Goal: Information Seeking & Learning: Find specific fact

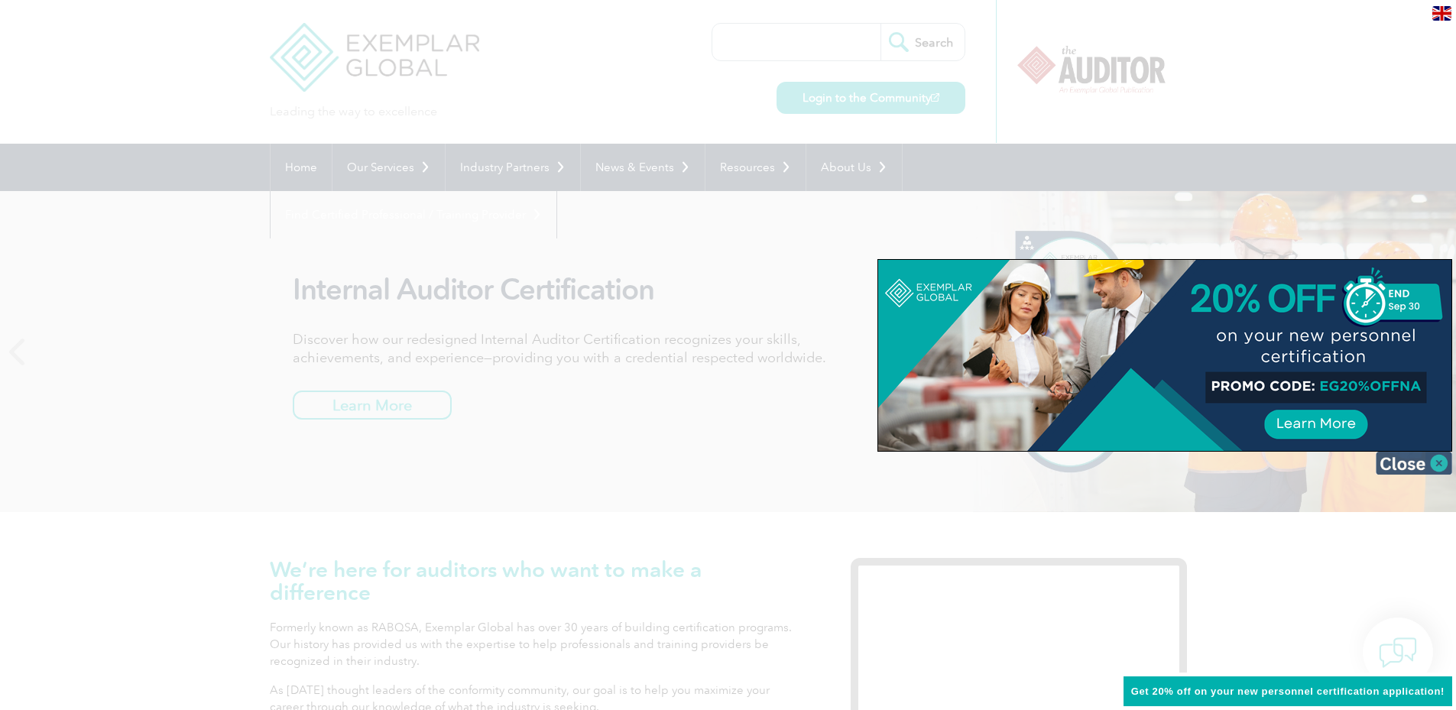
click at [1428, 453] on img at bounding box center [1413, 463] width 76 height 23
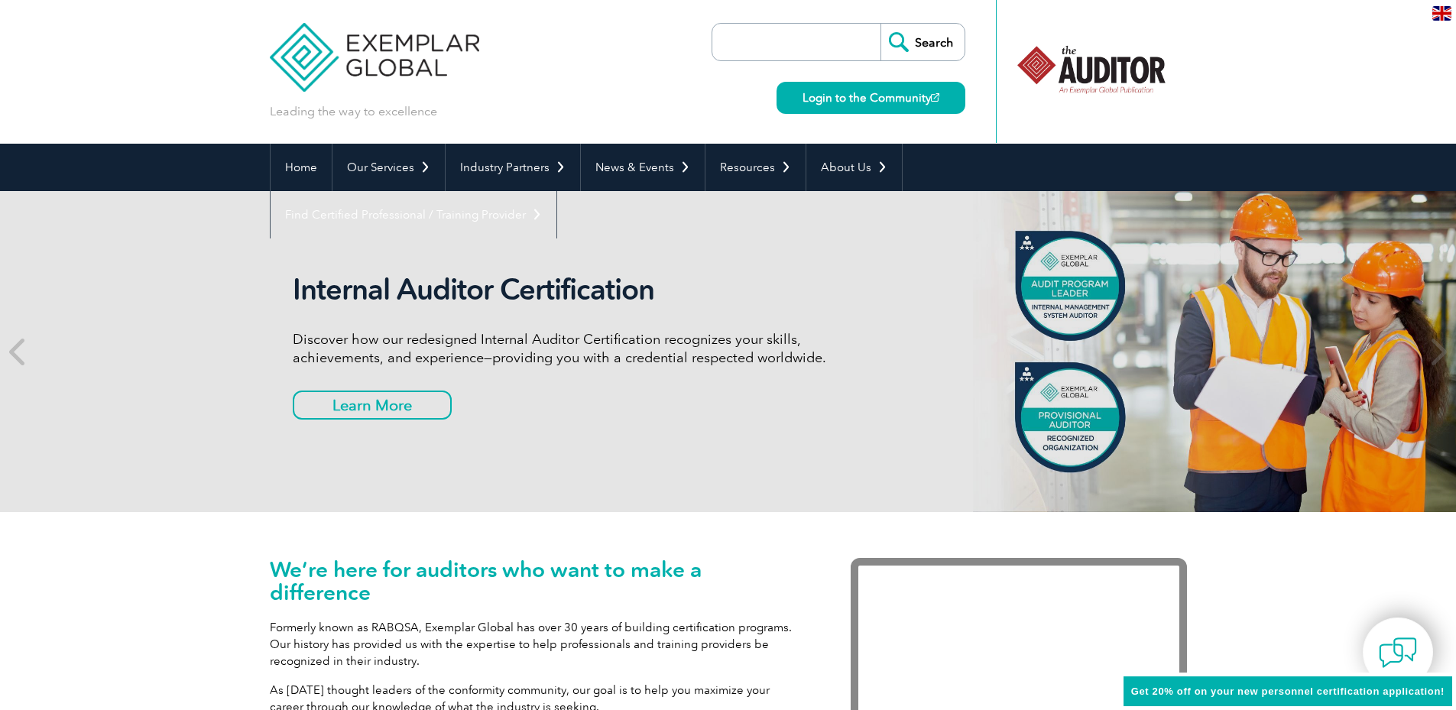
click at [740, 45] on input "search" at bounding box center [800, 42] width 160 height 37
click at [698, 98] on div "Leading the way to excellence Search Login to the Community ▼" at bounding box center [728, 72] width 917 height 144
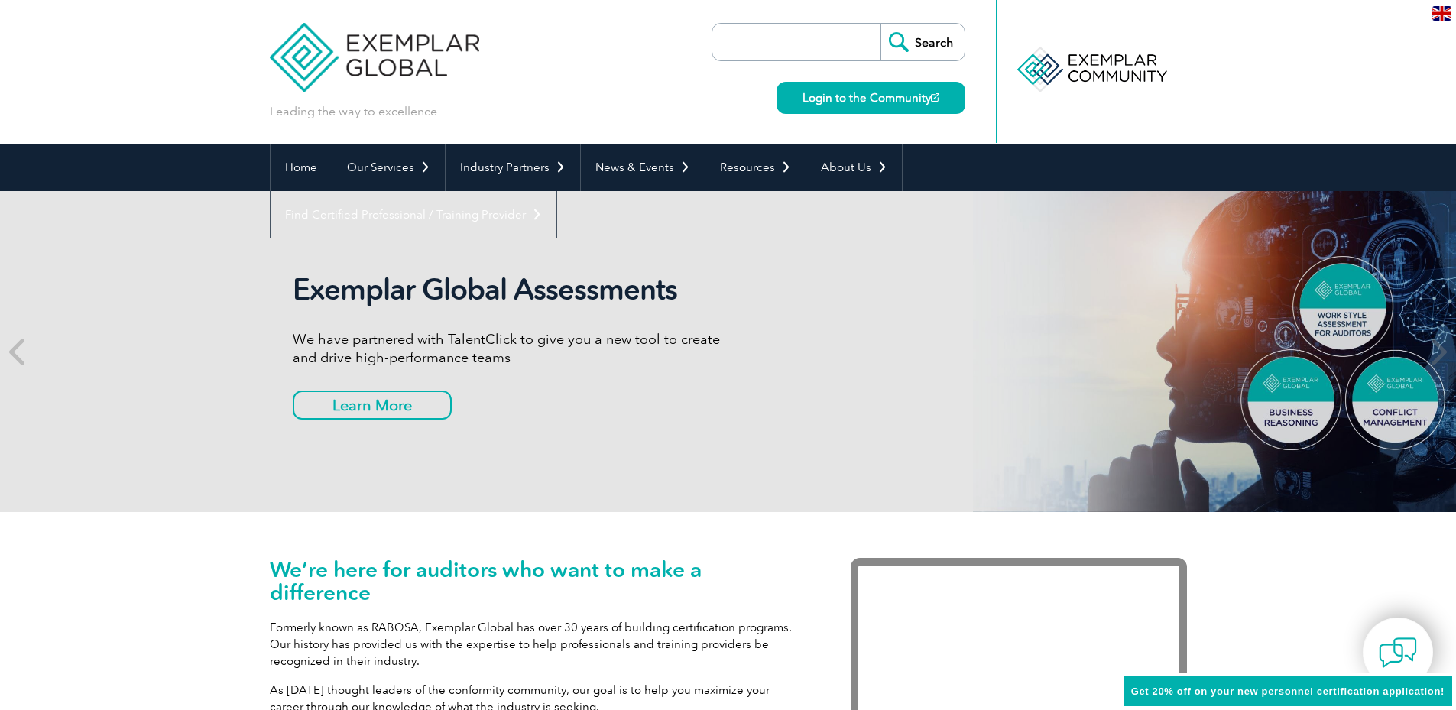
click at [784, 49] on input "search" at bounding box center [800, 42] width 160 height 37
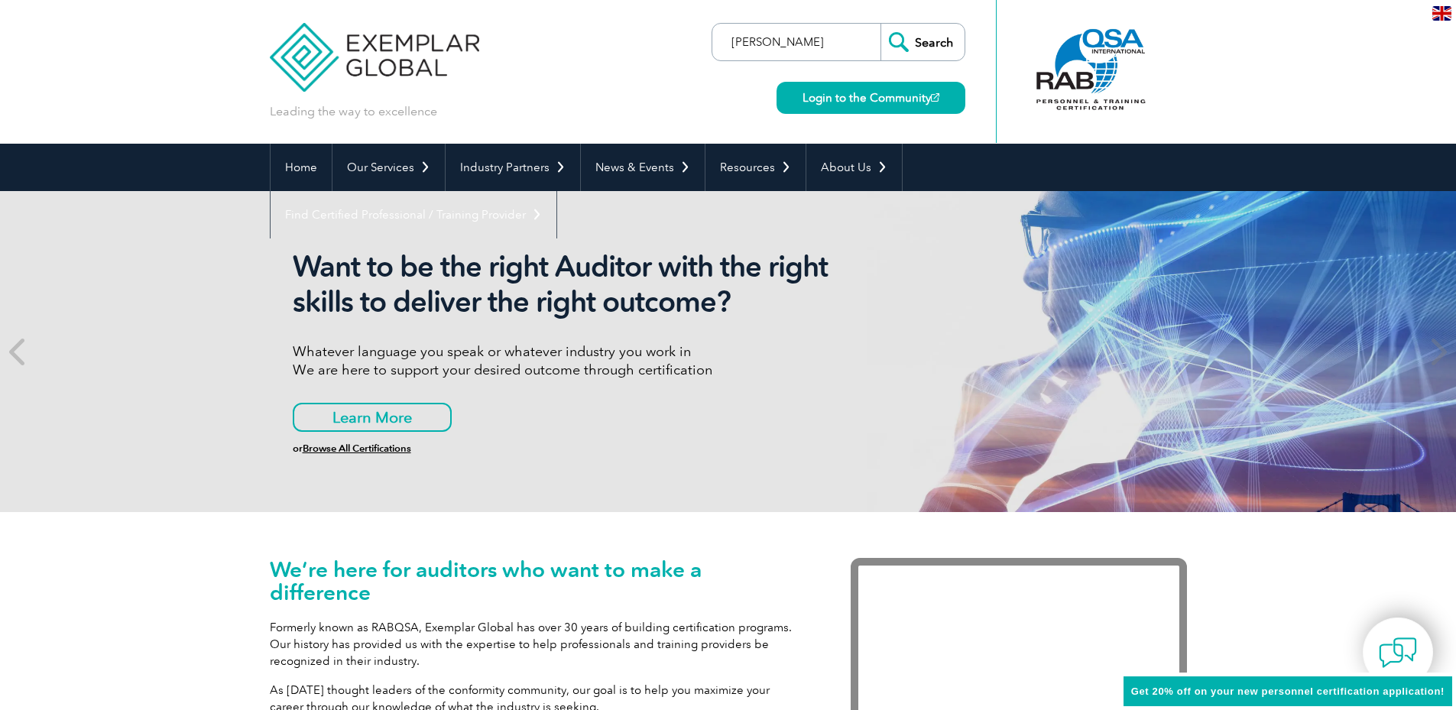
type input "[PERSON_NAME]"
click at [880, 24] on input "Search" at bounding box center [922, 42] width 84 height 37
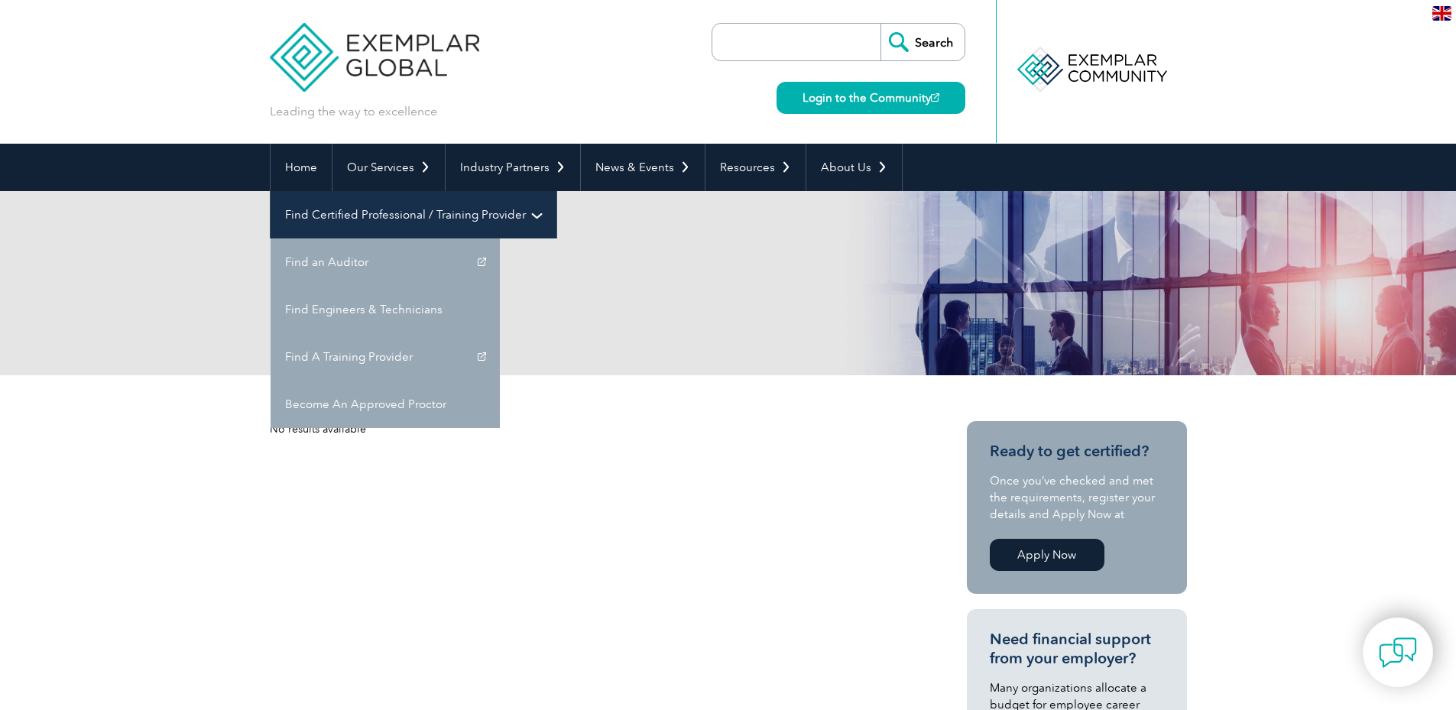
click at [556, 191] on link "Find Certified Professional / Training Provider" at bounding box center [413, 214] width 286 height 47
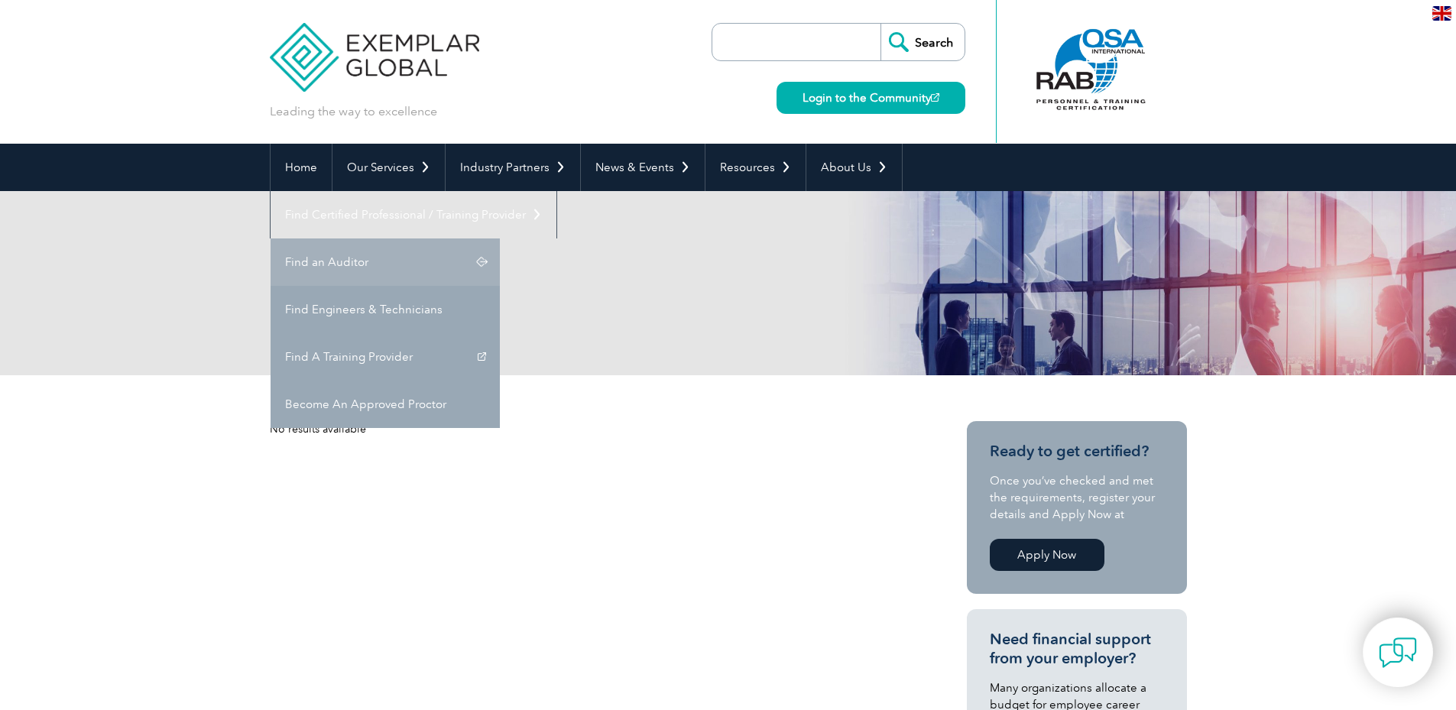
click at [500, 238] on link "Find an Auditor" at bounding box center [384, 261] width 229 height 47
